Goal: Check status: Check status

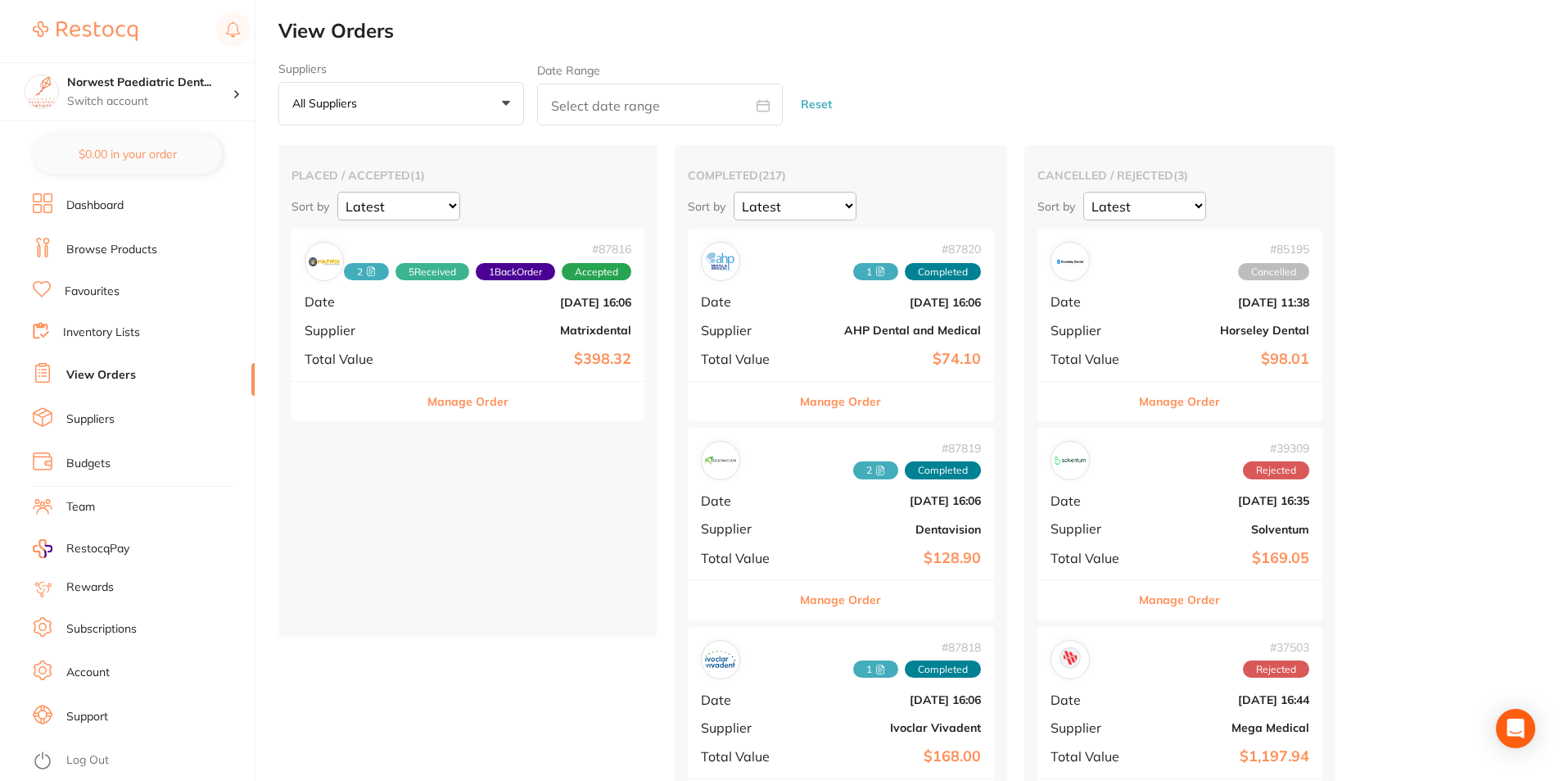
click at [403, 313] on div "# 87816 2 5 Received 1 Back Order Accepted Date [DATE] 16:06 Supplier Matrixden…" at bounding box center [467, 305] width 353 height 151
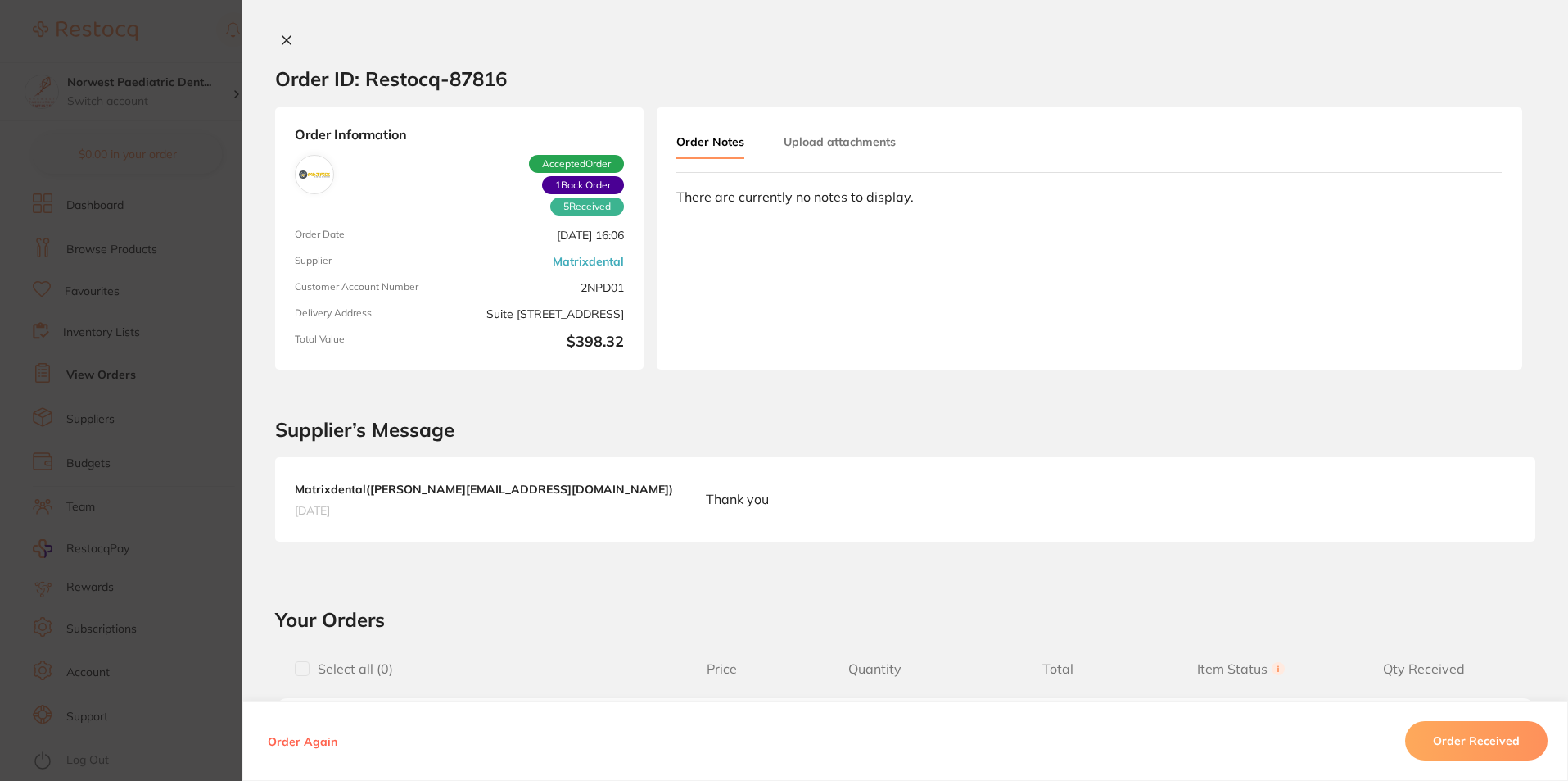
click at [843, 142] on button "Upload attachments" at bounding box center [840, 142] width 112 height 29
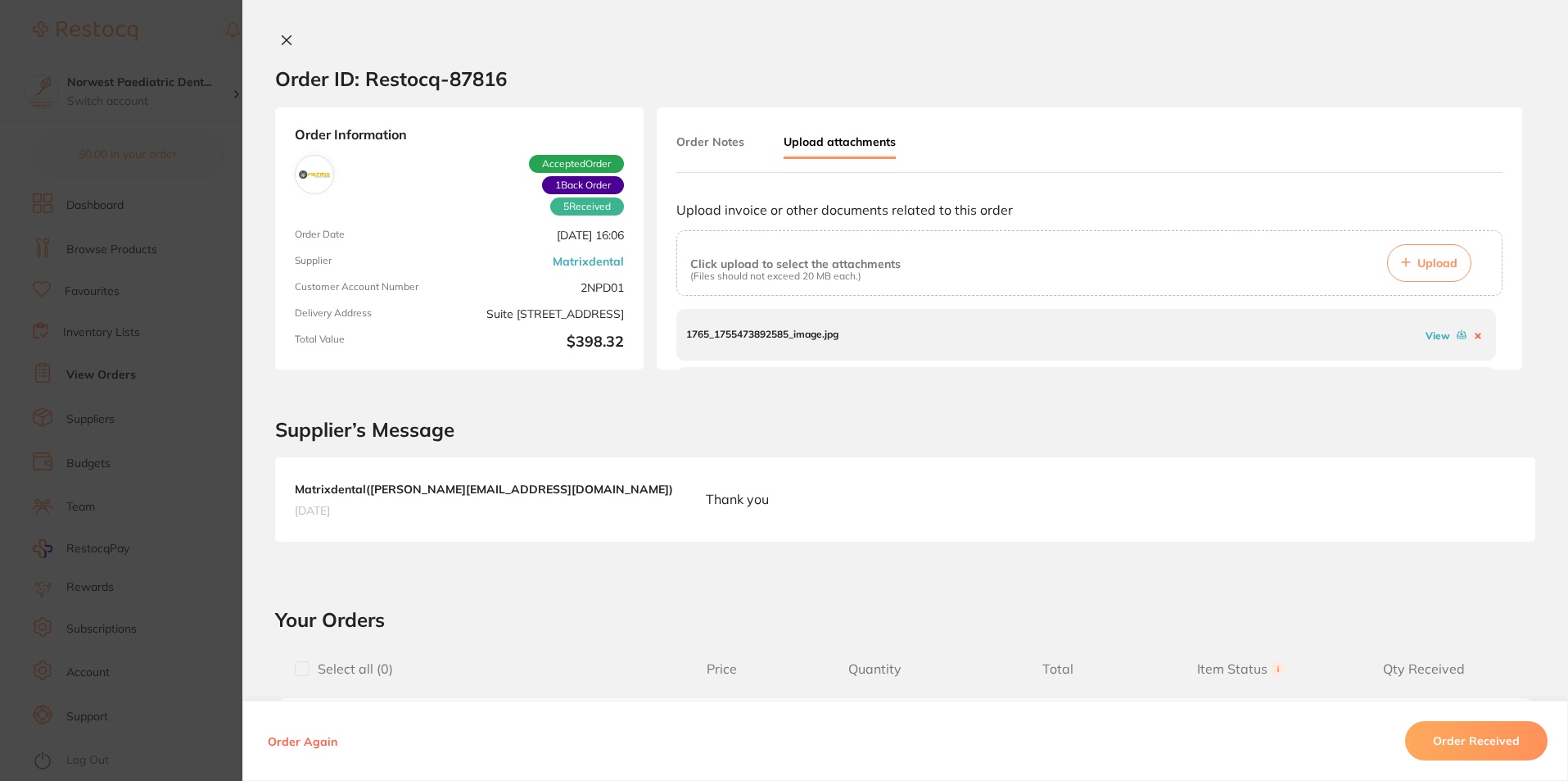
click at [1432, 340] on link "View" at bounding box center [1438, 336] width 25 height 12
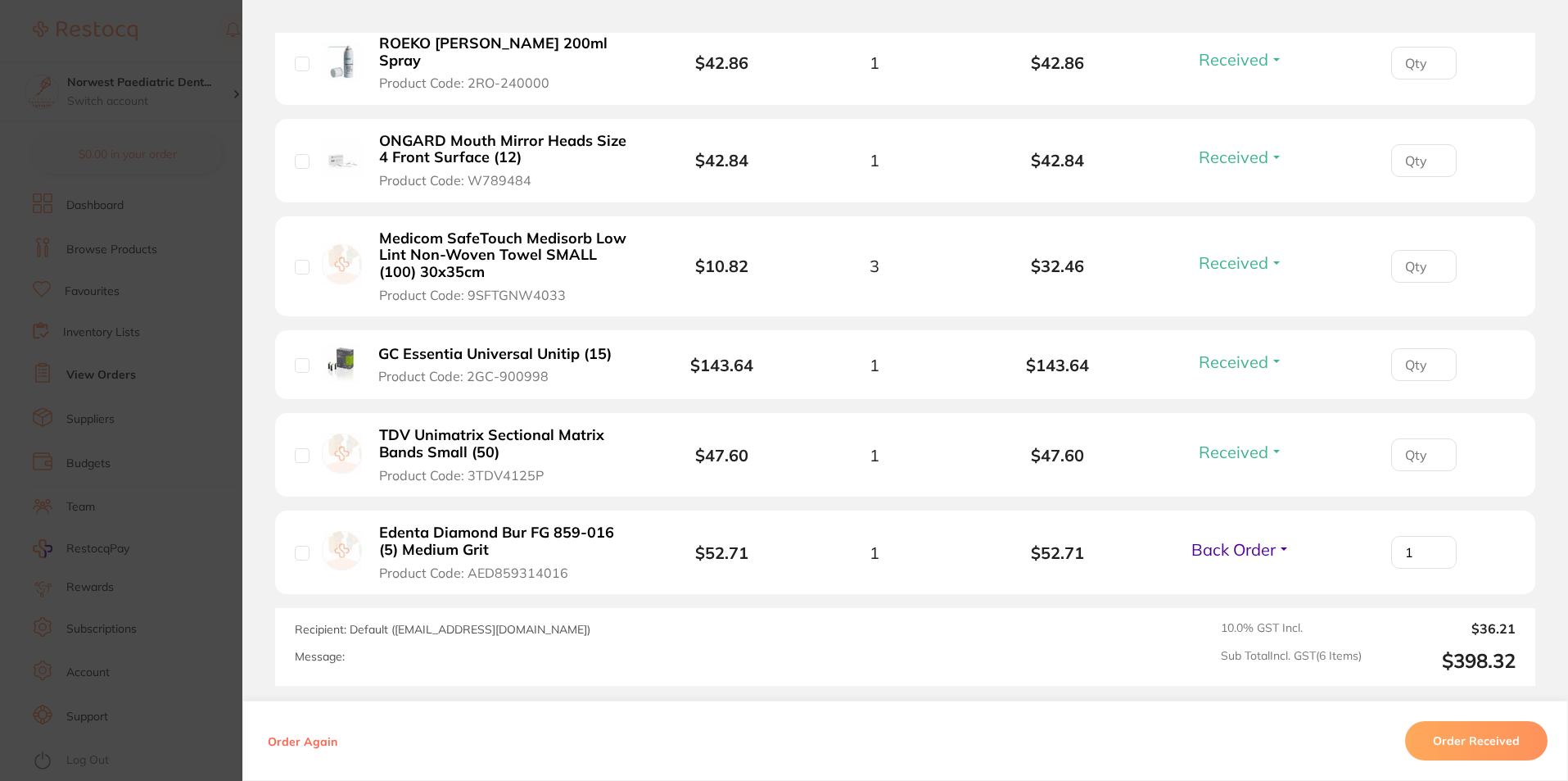
scroll to position [764, 0]
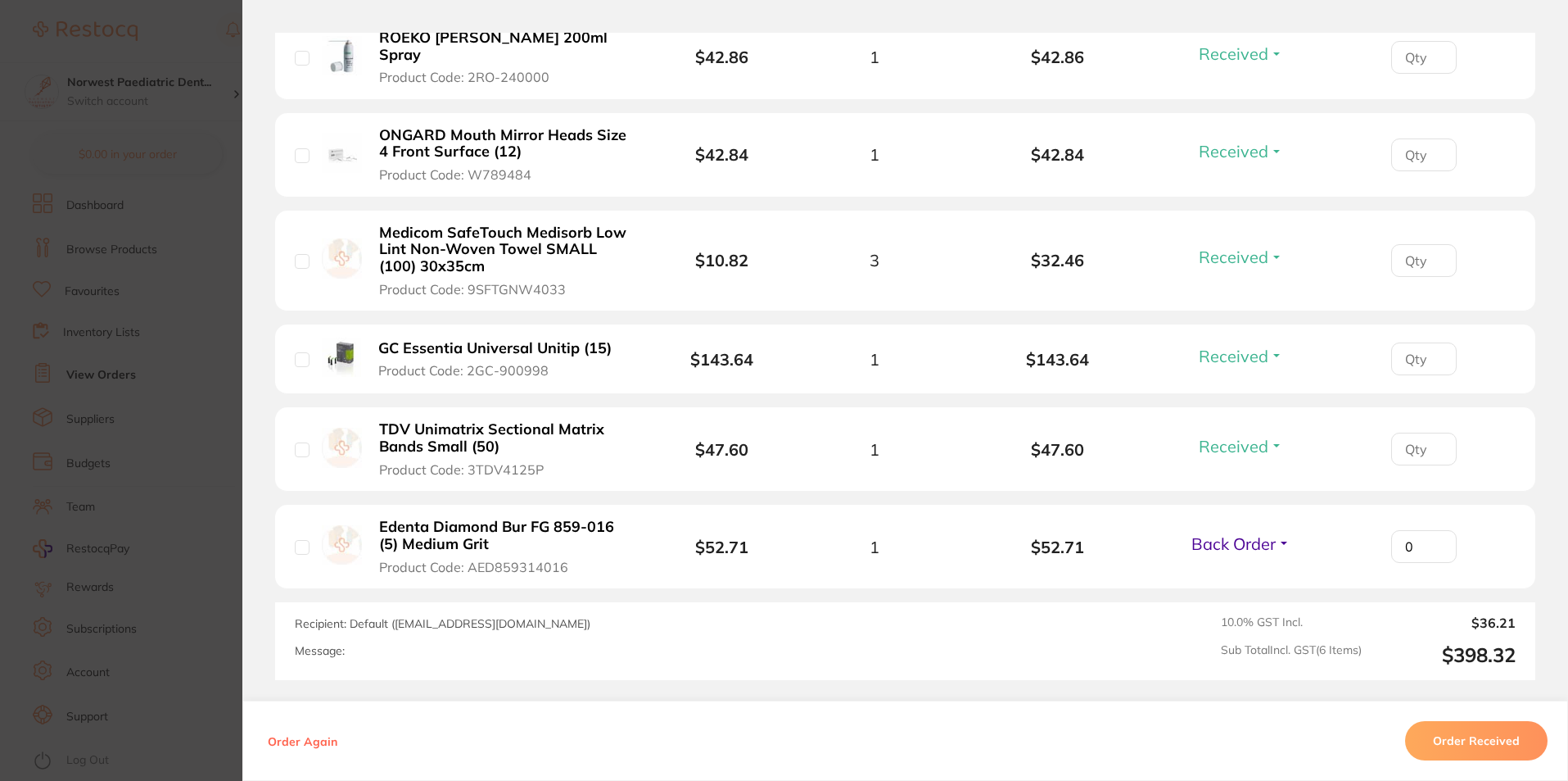
type input "0"
click at [1435, 74] on input "0" at bounding box center [1425, 57] width 66 height 33
click at [1248, 533] on span "Back Order" at bounding box center [1233, 543] width 85 height 20
click at [1247, 528] on button "Received" at bounding box center [1241, 528] width 42 height 0
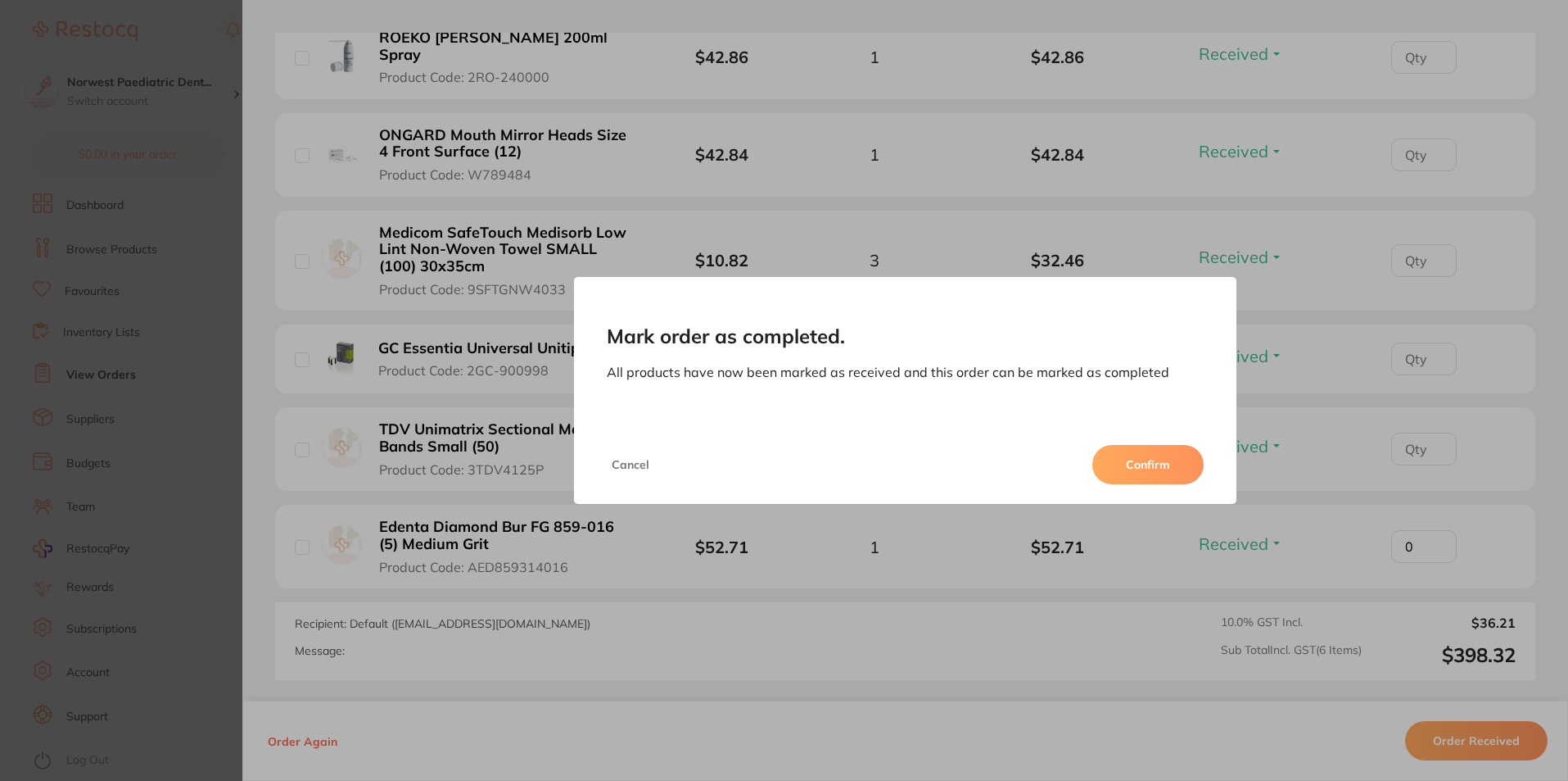
click at [1145, 463] on button "Confirm" at bounding box center [1148, 464] width 111 height 39
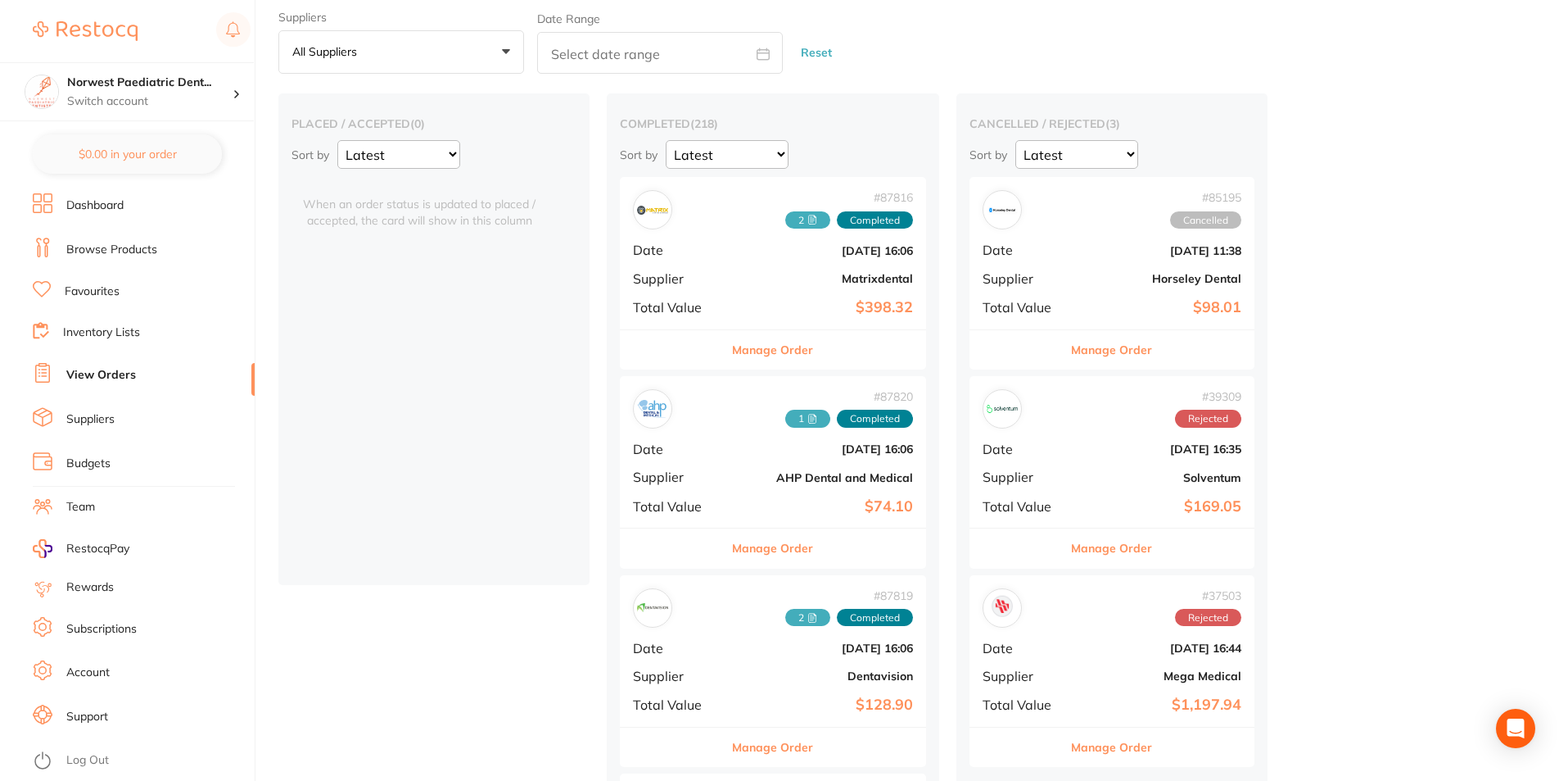
scroll to position [55, 0]
